Goal: Navigation & Orientation: Find specific page/section

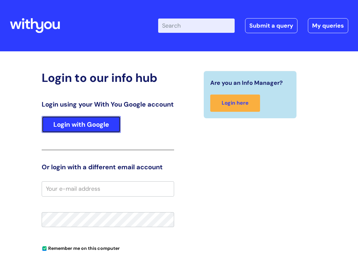
click at [111, 133] on link "Login with Google" at bounding box center [81, 124] width 79 height 17
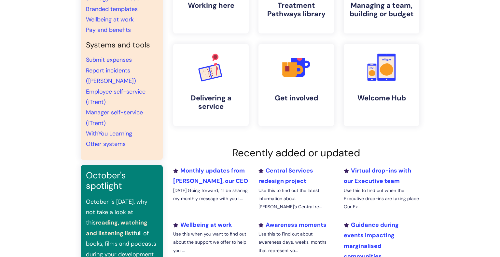
scroll to position [120, 0]
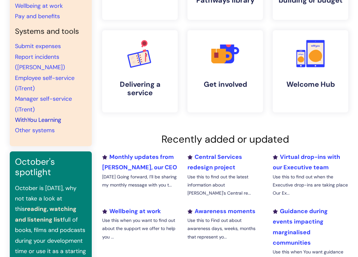
click at [37, 116] on link "WithYou Learning" at bounding box center [38, 120] width 46 height 8
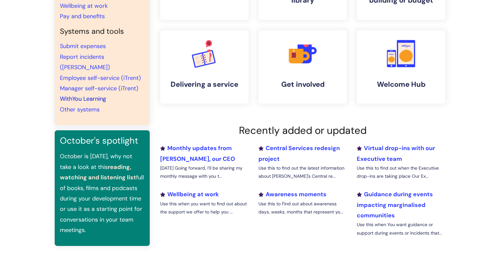
click at [86, 95] on link "WithYou Learning" at bounding box center [83, 99] width 46 height 8
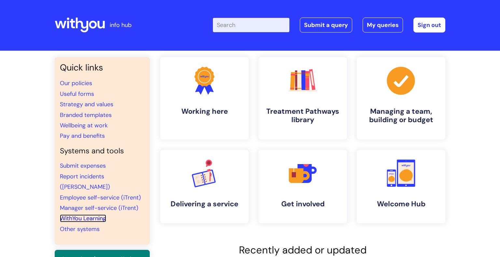
scroll to position [0, 0]
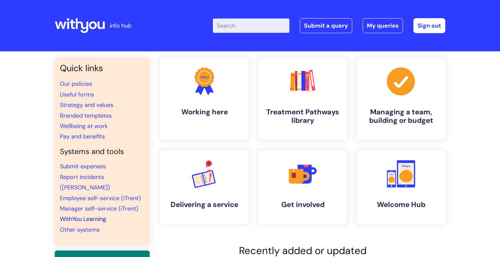
click at [84, 215] on link "WithYou Learning" at bounding box center [83, 219] width 46 height 8
click at [98, 215] on link "WithYou Learning" at bounding box center [83, 219] width 46 height 8
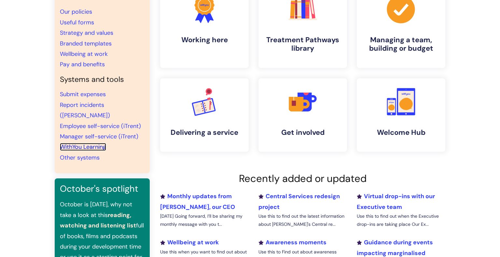
scroll to position [74, 0]
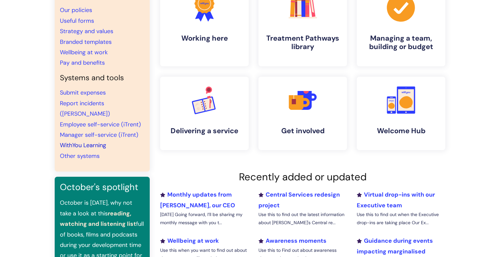
click at [102, 141] on link "WithYou Learning" at bounding box center [83, 145] width 46 height 8
click at [79, 141] on link "WithYou Learning" at bounding box center [83, 145] width 46 height 8
